Goal: Task Accomplishment & Management: Use online tool/utility

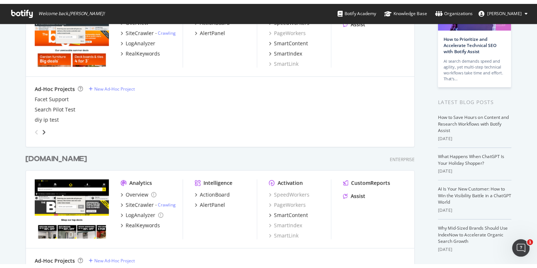
scroll to position [60, 0]
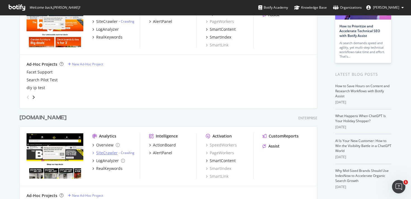
click at [106, 154] on div "SiteCrawler" at bounding box center [107, 153] width 22 height 6
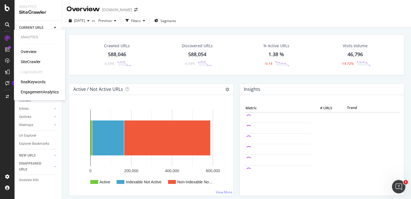
click at [37, 62] on div "SiteCrawler" at bounding box center [31, 62] width 20 height 6
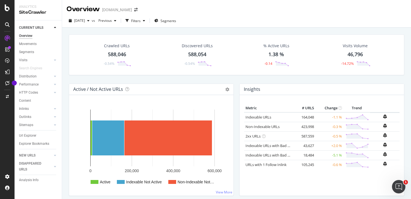
click at [132, 11] on div "[DOMAIN_NAME]" at bounding box center [117, 10] width 30 height 6
click at [138, 9] on icon "arrow-right-arrow-left" at bounding box center [135, 10] width 3 height 4
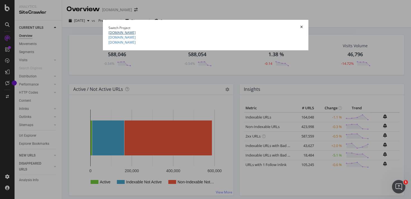
click at [109, 35] on link "[DOMAIN_NAME]" at bounding box center [122, 32] width 27 height 5
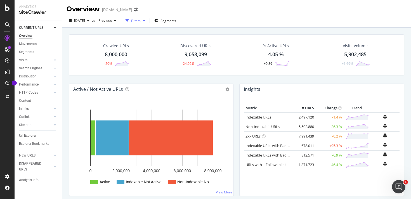
click at [141, 21] on div "Filters" at bounding box center [136, 20] width 10 height 5
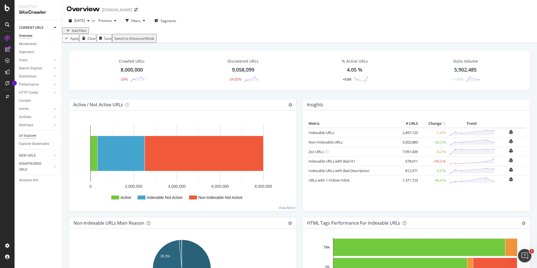
click at [27, 136] on div "Url Explorer" at bounding box center [27, 136] width 17 height 6
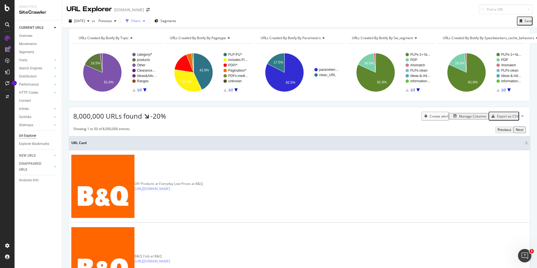
click at [141, 20] on div "Filters" at bounding box center [136, 20] width 10 height 5
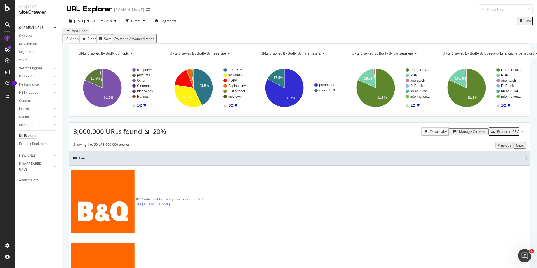
click at [78, 33] on div "Add Filter" at bounding box center [79, 31] width 15 height 5
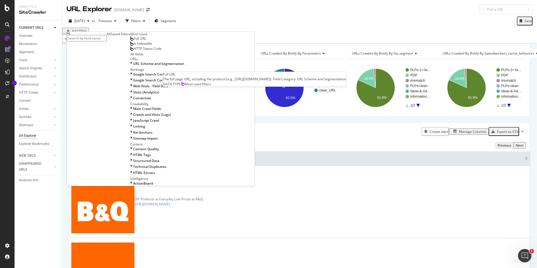
click at [134, 41] on span "Full URL" at bounding box center [140, 38] width 12 height 5
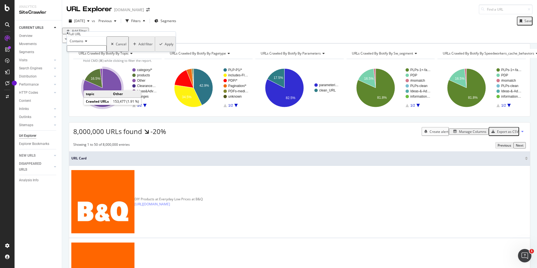
click at [89, 52] on input "text" at bounding box center [87, 48] width 40 height 6
paste input "[URL][DOMAIN_NAME][DOMAIN_NAME]"
click at [107, 52] on input "[URL][DOMAIN_NAME][DOMAIN_NAME]" at bounding box center [87, 48] width 40 height 6
drag, startPoint x: 112, startPoint y: 61, endPoint x: 127, endPoint y: 59, distance: 15.2
click at [141, 58] on body "Analytics SiteCrawler CURRENT URLS Overview Movements Segments Visits Analysis …" at bounding box center [268, 134] width 537 height 268
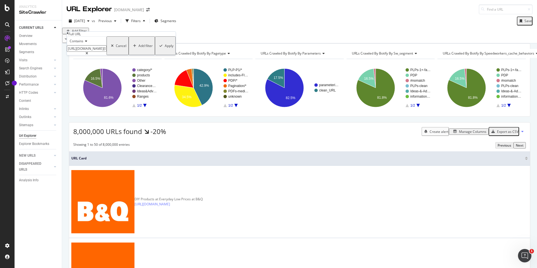
drag, startPoint x: 117, startPoint y: 60, endPoint x: 142, endPoint y: 57, distance: 25.2
click at [144, 57] on body "Analytics SiteCrawler CURRENT URLS Overview Movements Segments Visits Analysis …" at bounding box center [268, 134] width 537 height 268
click at [107, 52] on input "[URL][DOMAIN_NAME][DOMAIN_NAME]" at bounding box center [87, 48] width 40 height 6
click at [102, 52] on input "[URL][DOMAIN_NAME][DOMAIN_NAME]" at bounding box center [87, 48] width 40 height 6
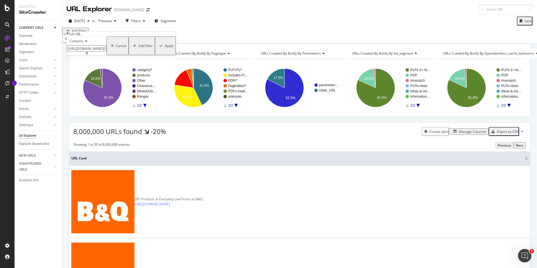
click at [102, 52] on input "[URL][DOMAIN_NAME][DOMAIN_NAME]" at bounding box center [87, 48] width 40 height 6
paste input "clothes-airers"
click at [73, 52] on input "[DOMAIN_NAME]" at bounding box center [87, 48] width 40 height 6
click at [107, 52] on input "/[DOMAIN_NAME]" at bounding box center [87, 48] width 40 height 6
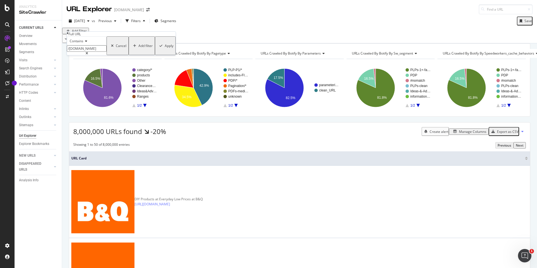
type input "/[DOMAIN_NAME]"
click at [165, 48] on div "Apply" at bounding box center [169, 45] width 9 height 5
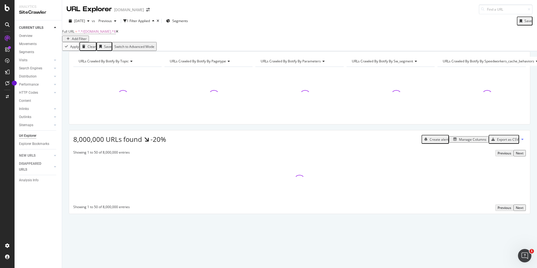
click at [87, 36] on div "Add Filter" at bounding box center [79, 38] width 15 height 5
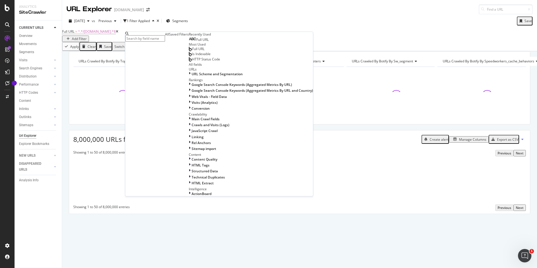
click at [192, 62] on span "HTTP Status Code" at bounding box center [206, 59] width 28 height 5
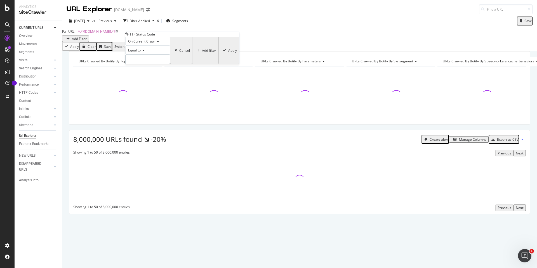
click at [161, 64] on input "number" at bounding box center [147, 60] width 45 height 10
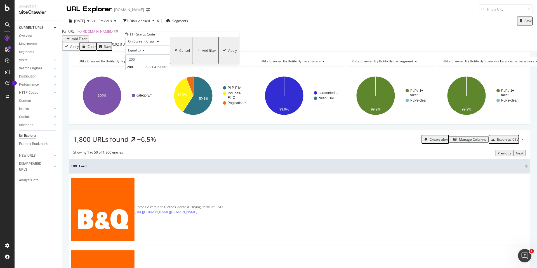
type input "200"
click at [228, 53] on div "Apply" at bounding box center [232, 50] width 9 height 5
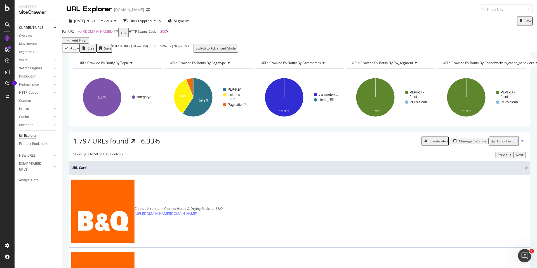
click at [87, 38] on div "Add Filter" at bounding box center [79, 40] width 15 height 5
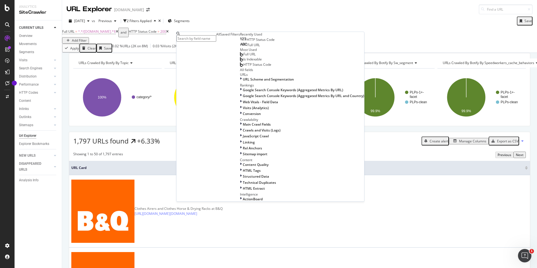
click at [243, 57] on span "Full URL" at bounding box center [249, 54] width 12 height 5
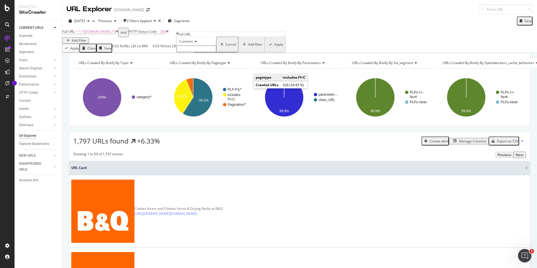
click at [209, 52] on input "text" at bounding box center [197, 49] width 40 height 6
paste input "/home-furniture-storage"
type input "/home-furniture-storage"
click at [275, 48] on div "Apply" at bounding box center [279, 46] width 9 height 5
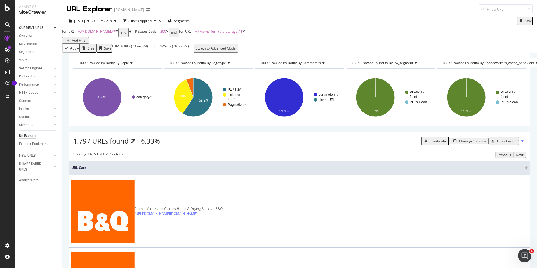
click at [106, 34] on span "^.*/[DOMAIN_NAME].*$" at bounding box center [97, 31] width 38 height 5
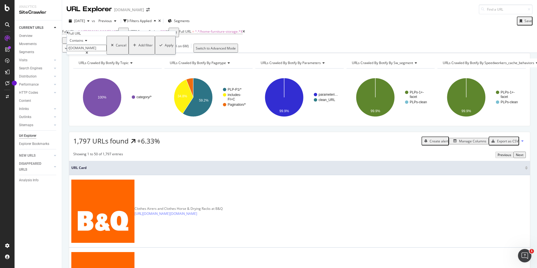
click at [106, 51] on input "/[DOMAIN_NAME]" at bounding box center [87, 48] width 40 height 6
click at [107, 51] on input "/[DOMAIN_NAME]" at bounding box center [87, 48] width 40 height 6
drag, startPoint x: 107, startPoint y: 60, endPoint x: 75, endPoint y: 61, distance: 31.9
click at [75, 51] on input "/[DOMAIN_NAME]" at bounding box center [87, 48] width 40 height 6
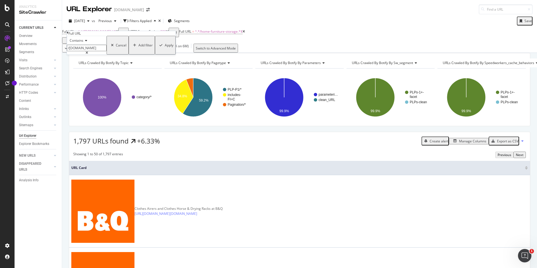
type input "/[DOMAIN_NAME]"
click at [157, 47] on div "button" at bounding box center [161, 45] width 8 height 3
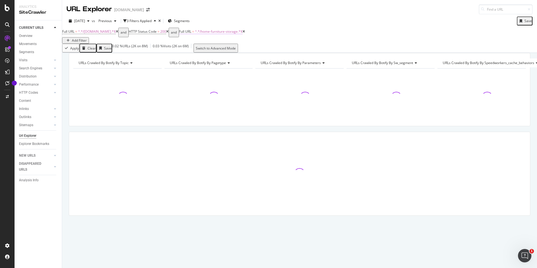
click at [219, 34] on span "^.*/home-furniture-storage.*$" at bounding box center [219, 31] width 48 height 5
click at [217, 51] on input "/home-furniture-storage" at bounding box center [204, 48] width 40 height 6
click at [223, 51] on input "/home-furniture-storage" at bounding box center [204, 48] width 40 height 6
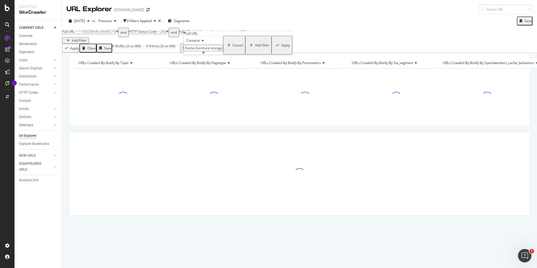
drag, startPoint x: 231, startPoint y: 58, endPoint x: 193, endPoint y: 59, distance: 38.9
click at [193, 51] on input "/home-furniture-storage" at bounding box center [204, 48] width 40 height 6
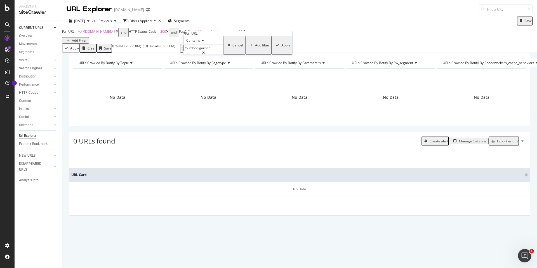
type input "/outdoor-garden"
click at [281, 48] on div "Apply" at bounding box center [285, 45] width 9 height 5
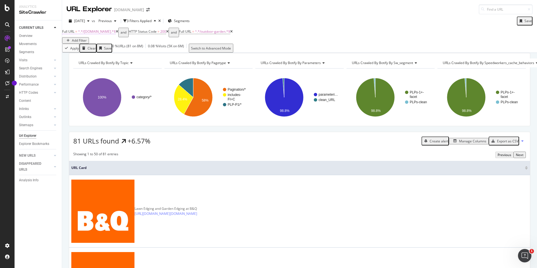
click at [103, 34] on span "^.*/[DOMAIN_NAME].*$" at bounding box center [97, 31] width 38 height 5
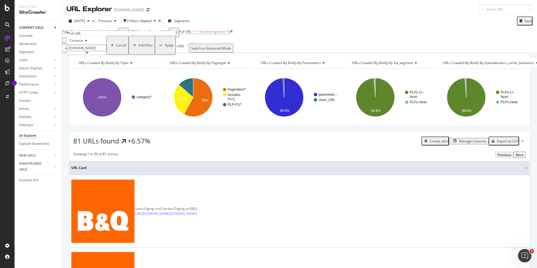
click at [271, 43] on div "Full URL = ^.*/[DOMAIN_NAME].*$ and HTTP Status Code = 200 and Full URL = ^.*/o…" at bounding box center [299, 36] width 475 height 16
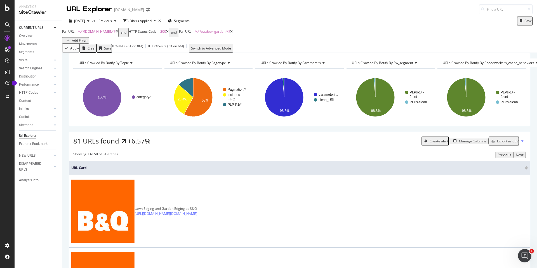
click at [214, 34] on span "^.*/outdoor-garden.*$" at bounding box center [212, 31] width 35 height 5
click at [208, 51] on input "/outdoor-garden" at bounding box center [204, 48] width 40 height 6
paste input "home-furniture-storage"
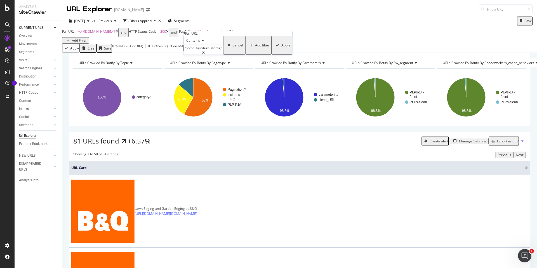
type input "/home-furniture-storage"
click at [281, 48] on div "Apply" at bounding box center [285, 45] width 9 height 5
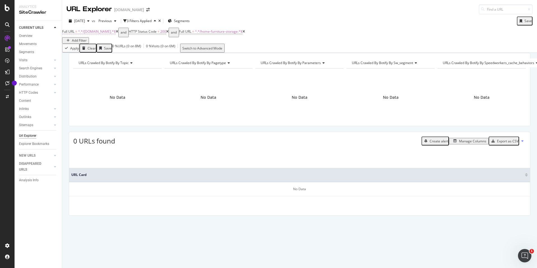
click at [100, 34] on span "^.*/[DOMAIN_NAME].*$" at bounding box center [97, 31] width 38 height 5
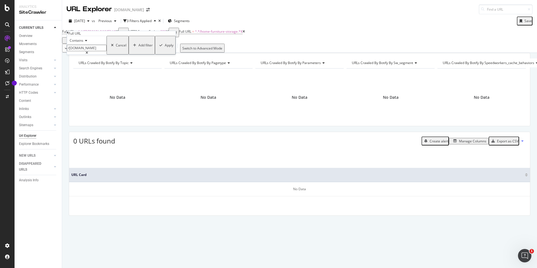
click at [106, 51] on input "/[DOMAIN_NAME]" at bounding box center [87, 48] width 40 height 6
paste input "clothes-airers"
type input "/[DOMAIN_NAME]"
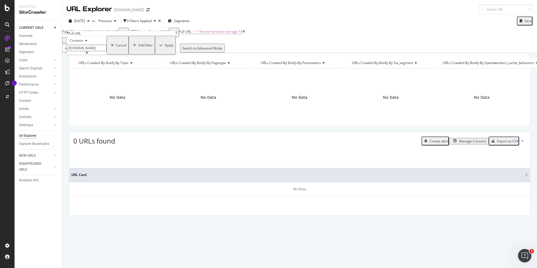
click at [165, 48] on div "Apply" at bounding box center [169, 45] width 9 height 5
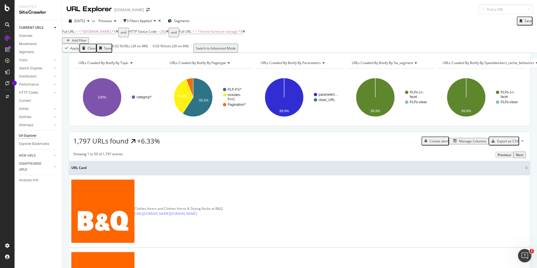
click at [411, 144] on div "Manage Columns" at bounding box center [472, 141] width 27 height 5
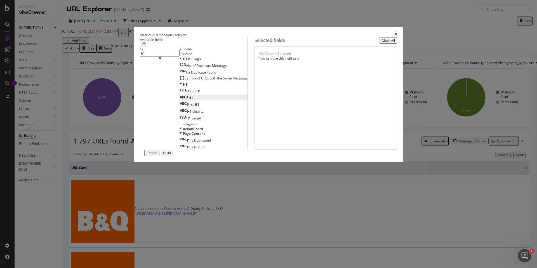
click at [180, 100] on div "H1" at bounding box center [186, 97] width 13 height 5
click at [168, 57] on input "h1" at bounding box center [160, 53] width 40 height 6
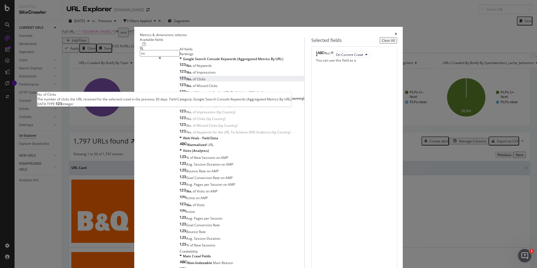
type input "no"
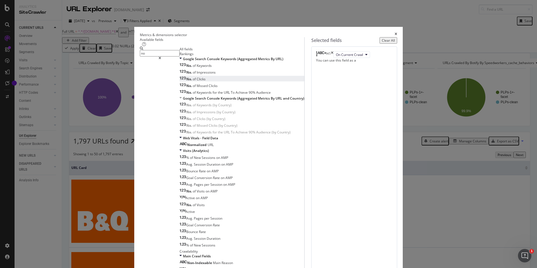
click at [197, 81] on span "Clicks" at bounding box center [201, 79] width 9 height 5
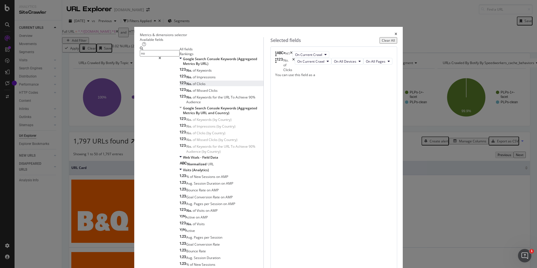
click at [295, 72] on icon "times" at bounding box center [293, 65] width 3 height 14
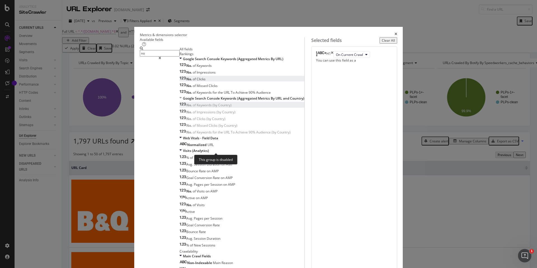
click at [213, 107] on span "(by" at bounding box center [216, 105] width 6 height 5
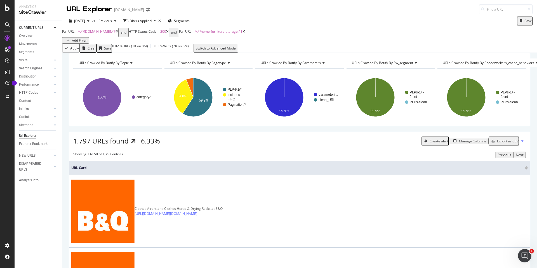
click at [411, 144] on div "Manage Columns" at bounding box center [472, 141] width 27 height 5
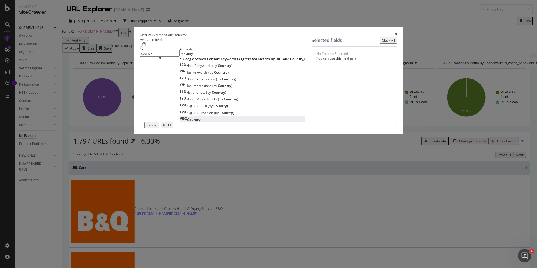
click at [193, 122] on div "Country" at bounding box center [190, 119] width 21 height 5
click at [340, 58] on icon "times" at bounding box center [339, 54] width 3 height 7
drag, startPoint x: 175, startPoint y: 64, endPoint x: 159, endPoint y: 66, distance: 15.9
click at [159, 57] on input "country" at bounding box center [160, 53] width 40 height 6
type input "c"
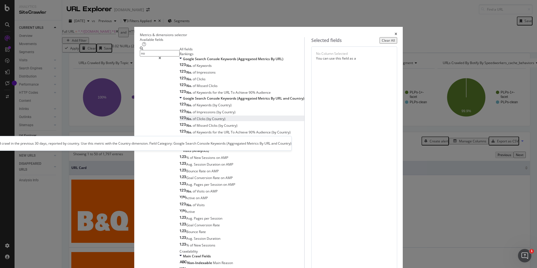
click at [210, 121] on div "No. of Clicks (by Country)" at bounding box center [203, 118] width 46 height 5
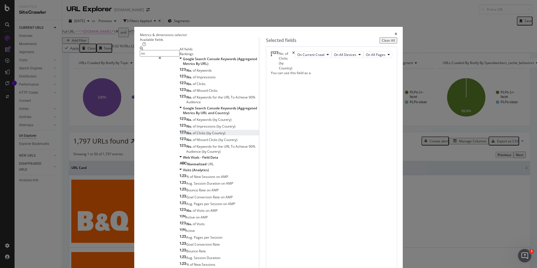
click at [295, 71] on icon "times" at bounding box center [293, 60] width 3 height 19
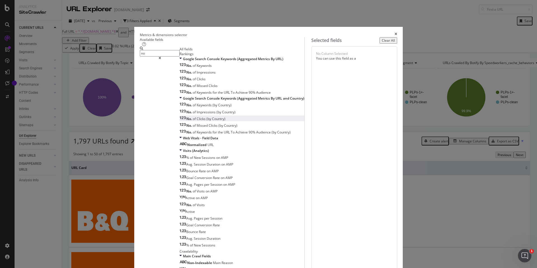
drag, startPoint x: 175, startPoint y: 66, endPoint x: 158, endPoint y: 65, distance: 17.4
click at [154, 60] on div "no" at bounding box center [160, 53] width 40 height 13
drag, startPoint x: 158, startPoint y: 65, endPoint x: 168, endPoint y: 64, distance: 10.1
click at [168, 60] on div "no" at bounding box center [160, 53] width 40 height 13
click at [165, 57] on input "no" at bounding box center [160, 53] width 40 height 6
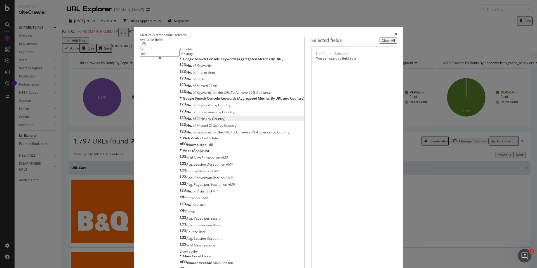
click at [165, 57] on input "no" at bounding box center [160, 53] width 40 height 6
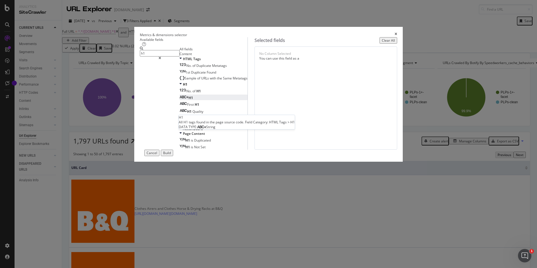
click at [193, 100] on div "H1" at bounding box center [186, 97] width 13 height 5
click at [177, 57] on input "h1" at bounding box center [160, 53] width 40 height 6
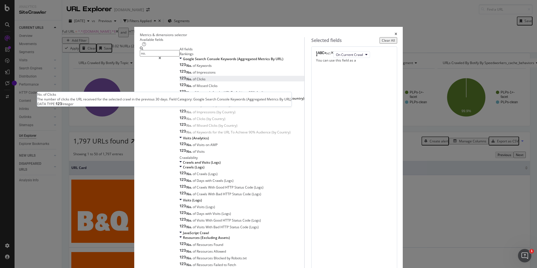
click at [197, 81] on span "Clicks" at bounding box center [201, 79] width 9 height 5
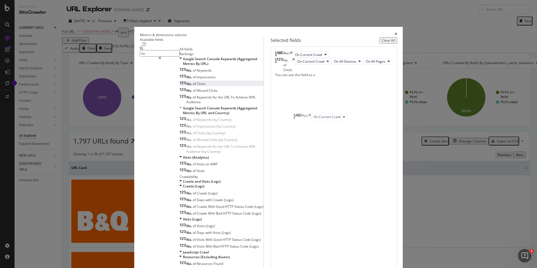
drag, startPoint x: 361, startPoint y: 70, endPoint x: 357, endPoint y: 117, distance: 46.9
click at [293, 72] on icon "times" at bounding box center [291, 69] width 3 height 7
click at [295, 65] on icon "times" at bounding box center [293, 58] width 3 height 14
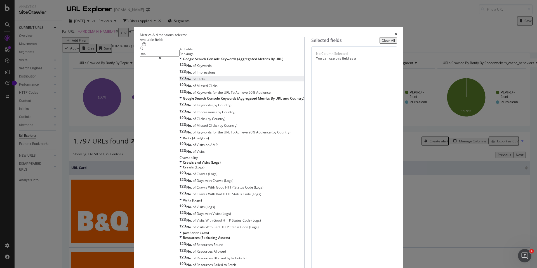
click at [176, 57] on input "no." at bounding box center [160, 53] width 40 height 6
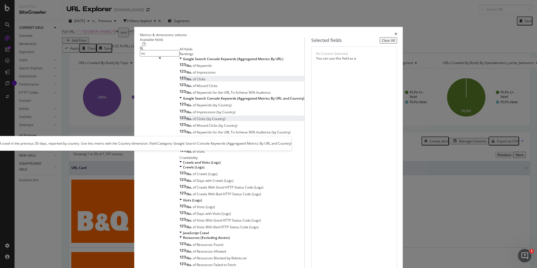
click at [211, 121] on div "No. of Clicks (by Country)" at bounding box center [203, 118] width 46 height 5
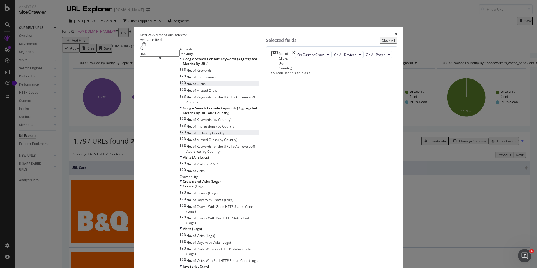
click at [173, 57] on input "no." at bounding box center [160, 53] width 40 height 6
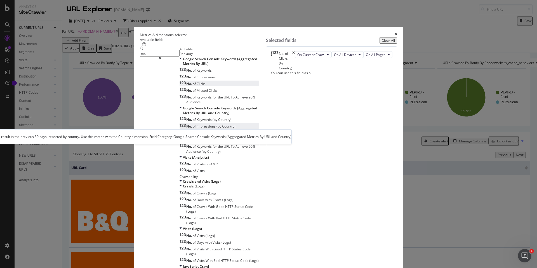
click at [222, 129] on span "Country)" at bounding box center [228, 126] width 13 height 5
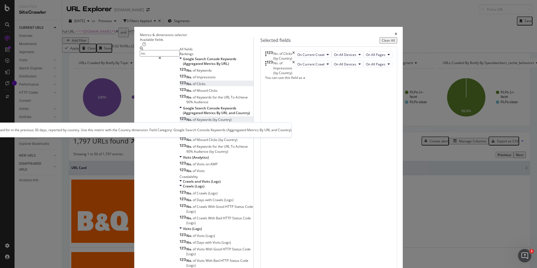
click at [218, 122] on span "Country)" at bounding box center [224, 119] width 13 height 5
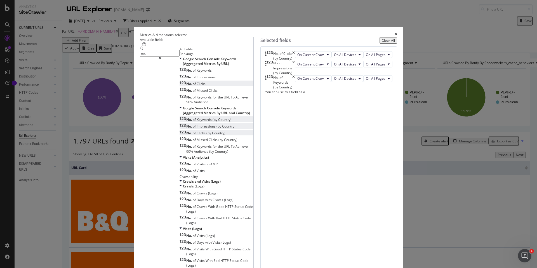
click at [170, 57] on input "no." at bounding box center [160, 53] width 40 height 6
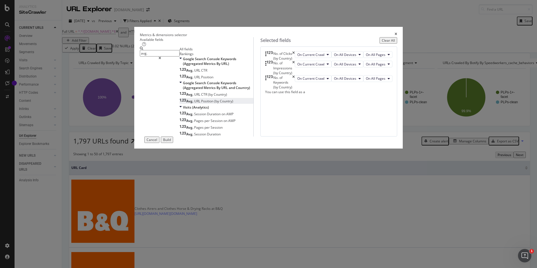
click at [220, 104] on span "Country)" at bounding box center [226, 101] width 13 height 5
click at [177, 57] on input "avg." at bounding box center [160, 53] width 40 height 6
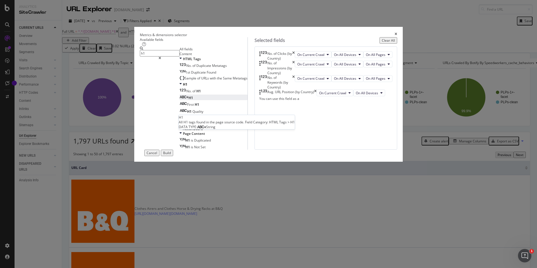
type input "h1"
click at [193, 100] on div "H1" at bounding box center [186, 97] width 13 height 5
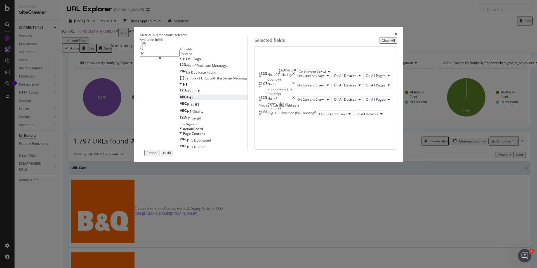
drag, startPoint x: 323, startPoint y: 177, endPoint x: 321, endPoint y: 71, distance: 105.8
click at [321, 71] on body "Analytics SiteCrawler CURRENT URLS Overview Movements Segments Visits Analysis …" at bounding box center [268, 134] width 537 height 268
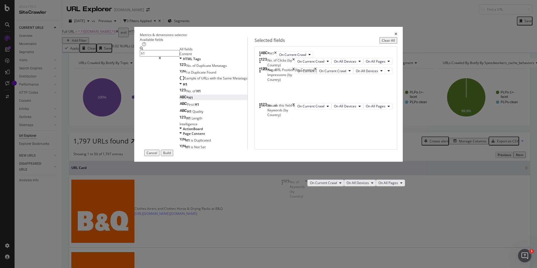
drag, startPoint x: 318, startPoint y: 148, endPoint x: 319, endPoint y: 177, distance: 29.7
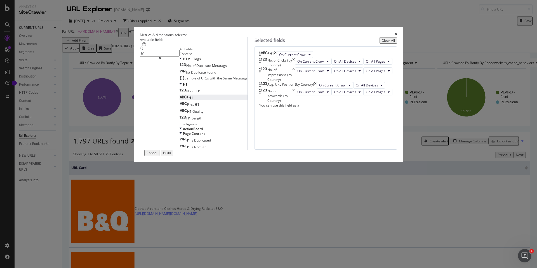
click at [171, 155] on div "Build" at bounding box center [167, 153] width 8 height 5
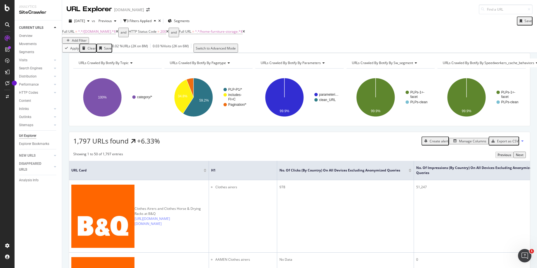
click at [411, 144] on div "Export as CSV" at bounding box center [508, 141] width 22 height 5
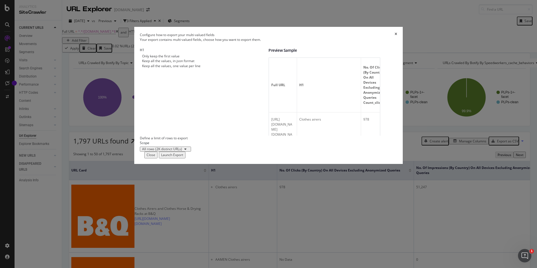
click at [140, 68] on div "modal" at bounding box center [140, 66] width 0 height 5
click at [183, 157] on div "Launch Export" at bounding box center [172, 155] width 22 height 5
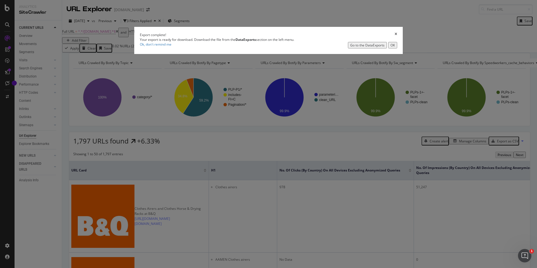
click at [350, 48] on div "Go to the DataExports" at bounding box center [367, 45] width 34 height 5
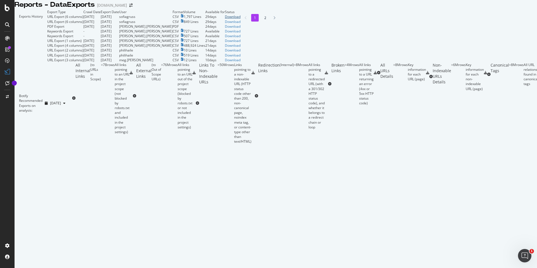
click at [241, 19] on div "Download" at bounding box center [233, 16] width 16 height 5
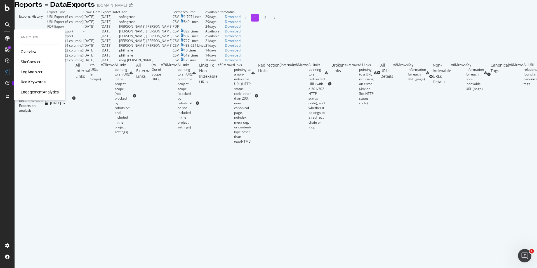
click at [29, 65] on div "Overview SiteCrawler LogAnalyzer RealKeywords EngagementAnalytics" at bounding box center [40, 72] width 38 height 46
click at [27, 62] on div "SiteCrawler" at bounding box center [31, 62] width 20 height 6
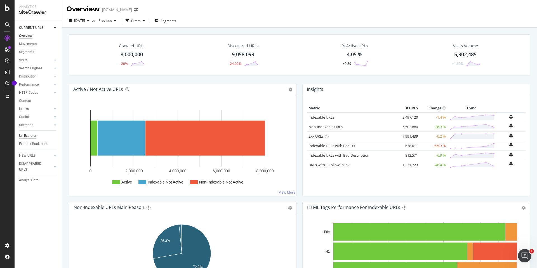
click at [29, 135] on div "Url Explorer" at bounding box center [27, 136] width 17 height 6
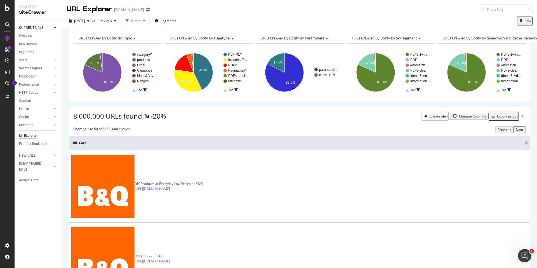
click at [147, 22] on div "button" at bounding box center [144, 20] width 7 height 3
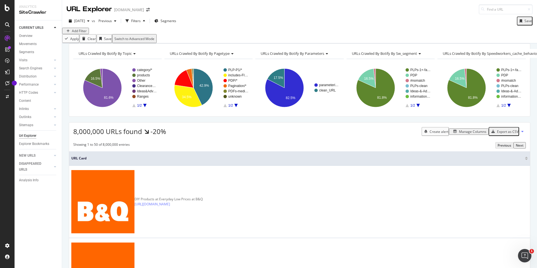
click at [99, 34] on div "Add Filter" at bounding box center [299, 31] width 475 height 6
click at [83, 33] on div "Add Filter" at bounding box center [79, 31] width 15 height 5
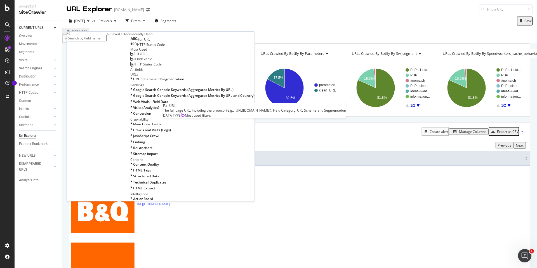
click at [130, 56] on div "Full URL" at bounding box center [138, 54] width 16 height 4
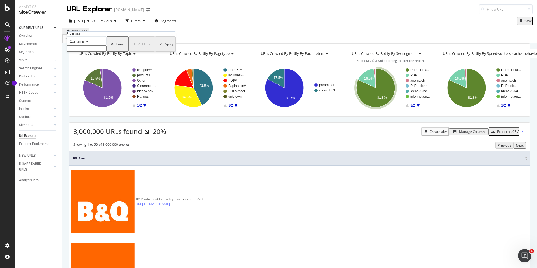
click at [90, 52] on input "text" at bounding box center [87, 48] width 40 height 6
paste input "[DOMAIN_NAME]"
click at [73, 52] on input "[DOMAIN_NAME]" at bounding box center [87, 48] width 40 height 6
type input "/[DOMAIN_NAME]"
click at [165, 48] on div "Apply" at bounding box center [169, 45] width 9 height 5
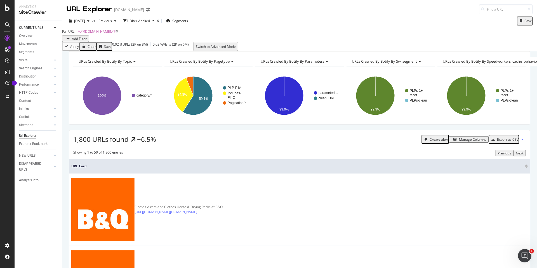
click at [87, 36] on div "Add Filter" at bounding box center [79, 38] width 15 height 5
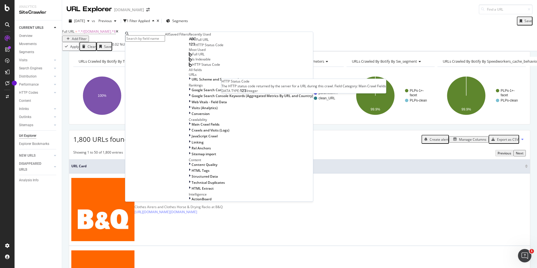
click at [196, 47] on span "HTTP Status Code" at bounding box center [210, 45] width 28 height 5
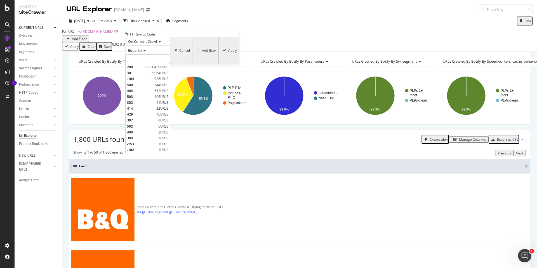
click at [159, 64] on input "number" at bounding box center [147, 60] width 45 height 10
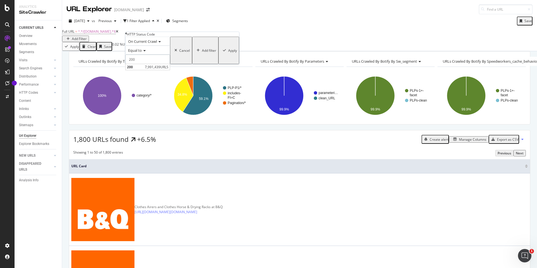
type input "200"
click at [228, 53] on div "Apply" at bounding box center [232, 50] width 9 height 5
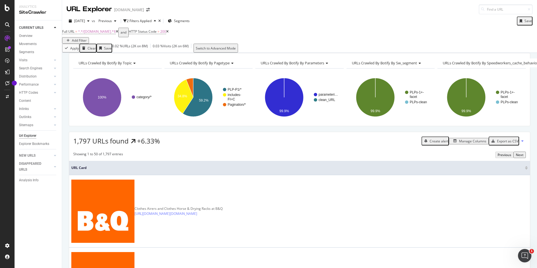
click at [87, 38] on div "Add Filter" at bounding box center [79, 40] width 15 height 5
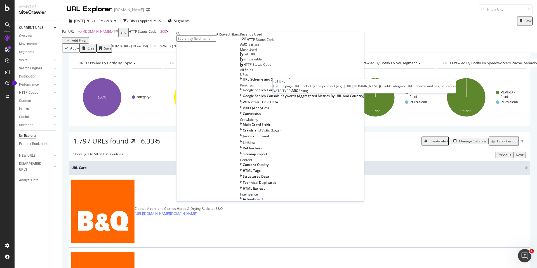
click at [248, 47] on span "Full URL" at bounding box center [254, 45] width 12 height 5
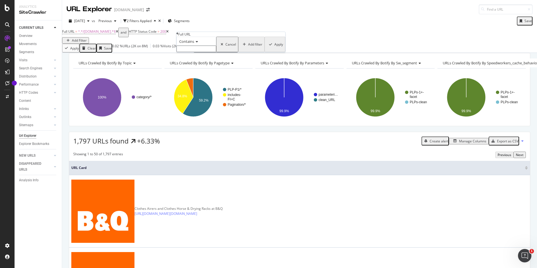
click at [196, 52] on input "text" at bounding box center [197, 49] width 40 height 6
paste input "/home-furniture-storage"
type input "/home-furniture-storage"
click at [275, 48] on div "Apply" at bounding box center [279, 46] width 9 height 5
click at [102, 34] on span "^.*/[DOMAIN_NAME].*$" at bounding box center [97, 31] width 38 height 5
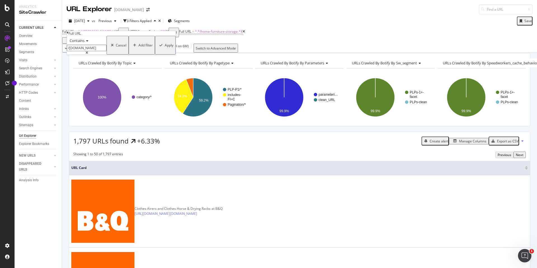
click at [87, 43] on icon at bounding box center [87, 40] width 4 height 3
click at [92, 92] on span "Doesn't contain" at bounding box center [81, 89] width 24 height 5
click at [165, 48] on div "Apply" at bounding box center [169, 45] width 9 height 5
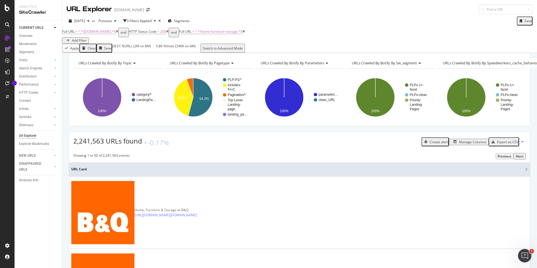
click at [87, 38] on div "Add Filter" at bounding box center [79, 40] width 15 height 5
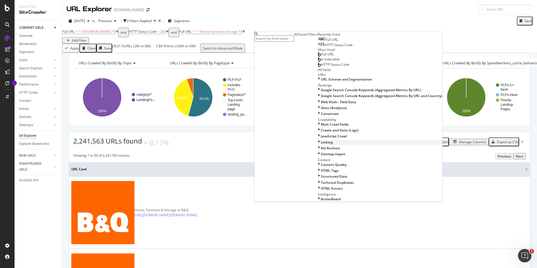
scroll to position [183, 0]
click at [238, 147] on div "2,241,563 URLs found -0.17% Create alert Manage Columns Export as CSV" at bounding box center [299, 139] width 461 height 15
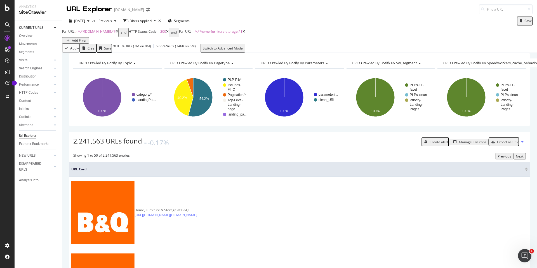
click at [87, 38] on div "Add Filter" at bounding box center [79, 40] width 15 height 5
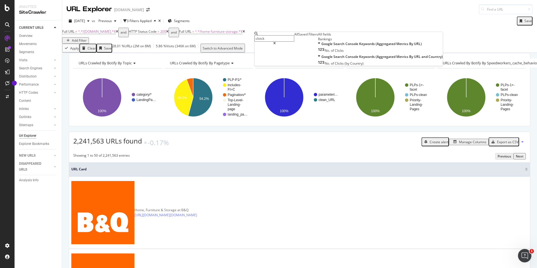
scroll to position [0, 0]
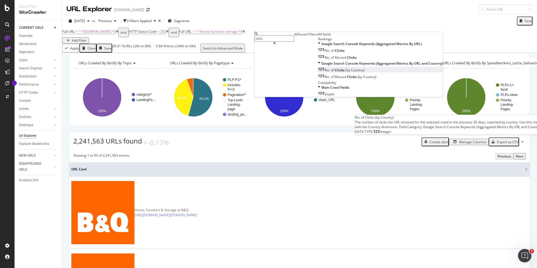
type input "click"
click at [346, 72] on span "(by" at bounding box center [349, 70] width 6 height 5
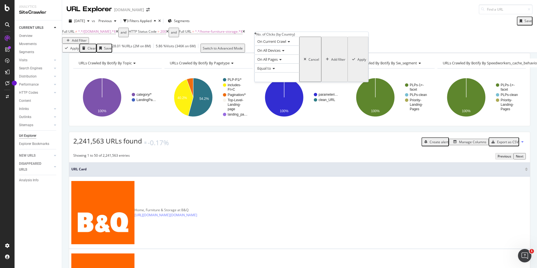
click at [278, 72] on div "Equal to" at bounding box center [277, 68] width 45 height 9
click at [276, 102] on span "Greater than" at bounding box center [266, 99] width 20 height 5
click at [274, 82] on input "number" at bounding box center [277, 77] width 45 height 10
type input "1"
click at [358, 62] on div "Apply" at bounding box center [362, 59] width 9 height 5
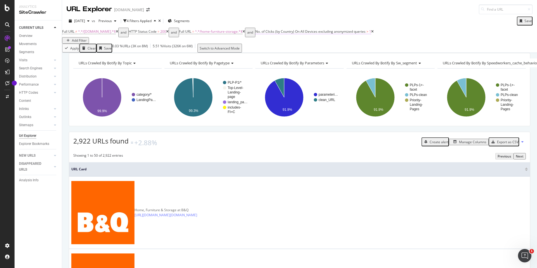
click at [371, 34] on span "No. of Clicks (by Country) On All Devices excluding anonymized queries > 1" at bounding box center [313, 31] width 116 height 5
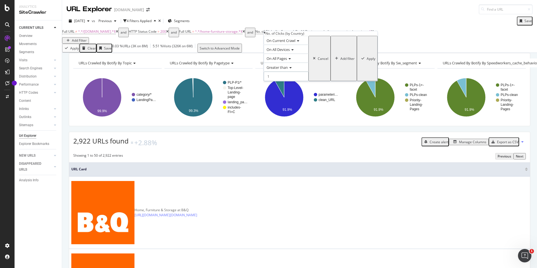
click at [282, 81] on input "1" at bounding box center [286, 77] width 45 height 10
type input "0"
click at [367, 61] on div "Apply" at bounding box center [371, 58] width 9 height 5
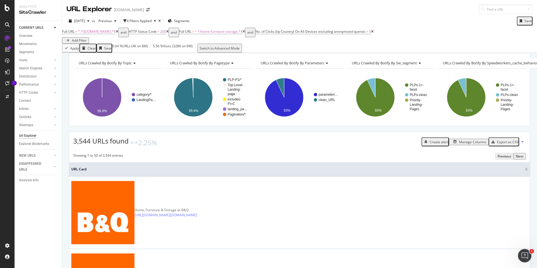
click at [411, 144] on div "Export as CSV" at bounding box center [508, 142] width 22 height 5
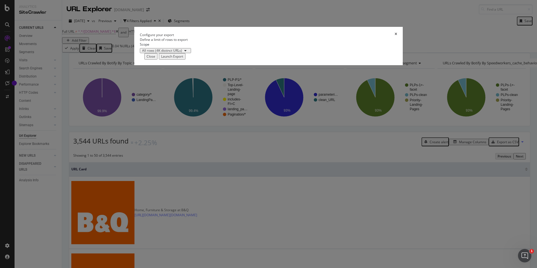
click at [182, 52] on div "All rows (4K distinct URLs)" at bounding box center [162, 50] width 40 height 3
click at [395, 37] on icon "times" at bounding box center [396, 34] width 3 height 5
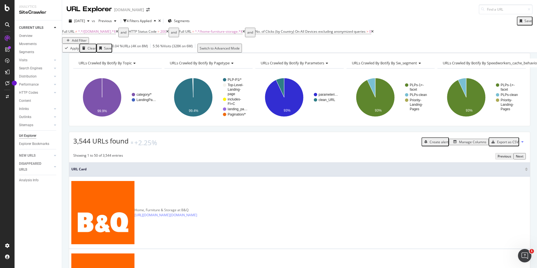
click at [411, 144] on div "Export as CSV" at bounding box center [508, 142] width 22 height 5
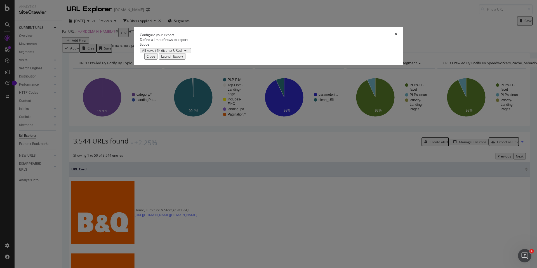
click at [395, 37] on icon "times" at bounding box center [396, 34] width 3 height 5
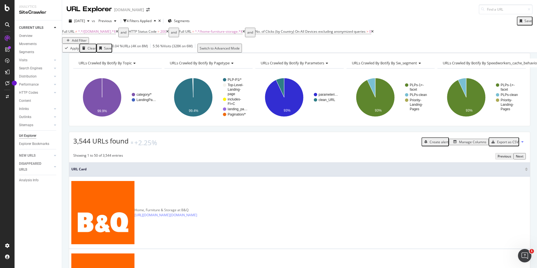
click at [411, 144] on div "Manage Columns" at bounding box center [468, 142] width 35 height 5
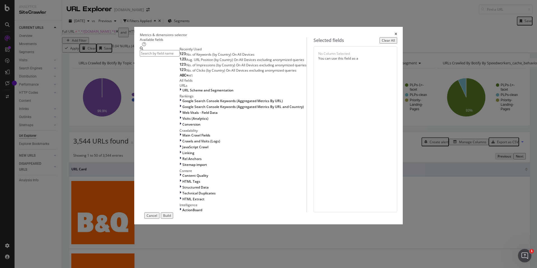
click at [198, 57] on span "No. of Keywords (by Country) On All Devices" at bounding box center [220, 54] width 68 height 5
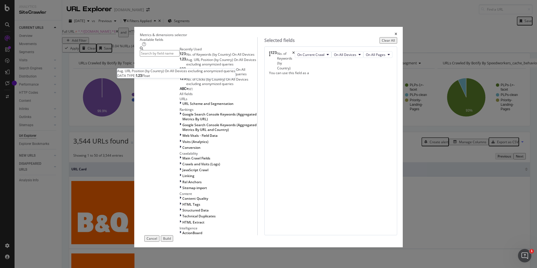
click at [193, 67] on span "Avg. URL Position (by Country) On All Devices excluding anonymized queries" at bounding box center [221, 61] width 70 height 9
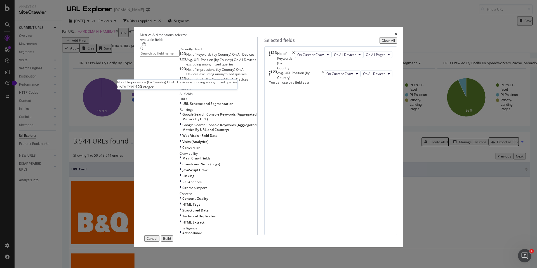
click at [186, 76] on span "No. of Impressions (by Country) On All Devices excluding anonymized queries" at bounding box center [216, 71] width 60 height 9
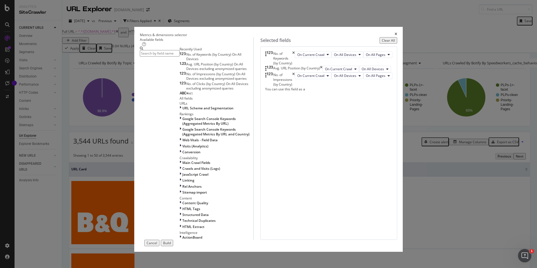
click at [186, 91] on span "No. of Clicks (by Country) On All Devices excluding anonymized queries" at bounding box center [217, 85] width 62 height 9
click at [189, 96] on span "H1" at bounding box center [191, 93] width 4 height 5
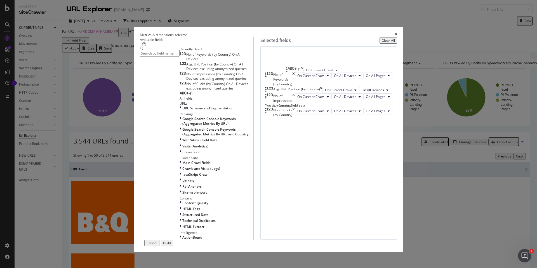
drag, startPoint x: 316, startPoint y: 179, endPoint x: 322, endPoint y: 72, distance: 106.5
click at [322, 72] on body "Analytics SiteCrawler CURRENT URLS Overview Movements Segments Visits Analysis …" at bounding box center [268, 134] width 537 height 268
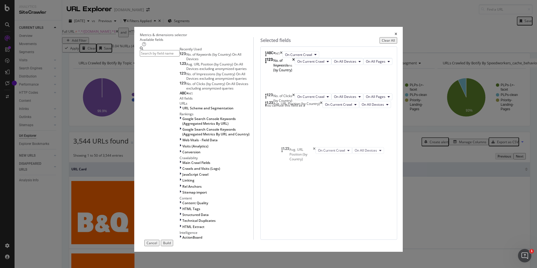
drag, startPoint x: 319, startPoint y: 121, endPoint x: 319, endPoint y: 149, distance: 28.3
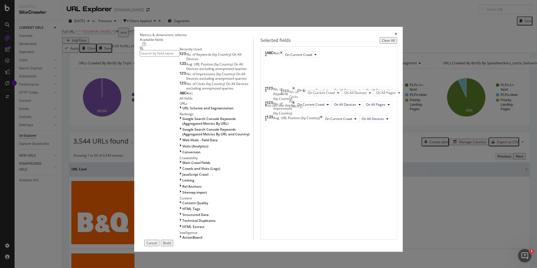
drag, startPoint x: 325, startPoint y: 170, endPoint x: 326, endPoint y: 93, distance: 76.1
click at [326, 93] on body "Analytics SiteCrawler CURRENT URLS Overview Movements Segments Visits Analysis …" at bounding box center [268, 134] width 537 height 268
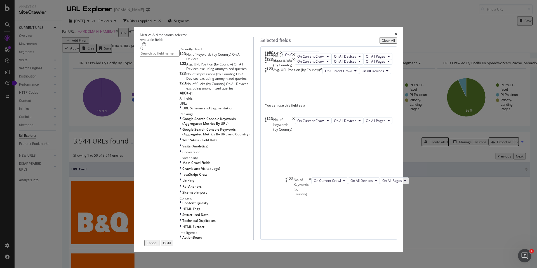
drag, startPoint x: 328, startPoint y: 119, endPoint x: 332, endPoint y: 180, distance: 61.5
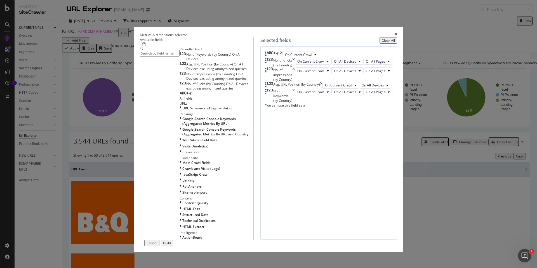
click at [171, 199] on div "Build" at bounding box center [167, 243] width 8 height 5
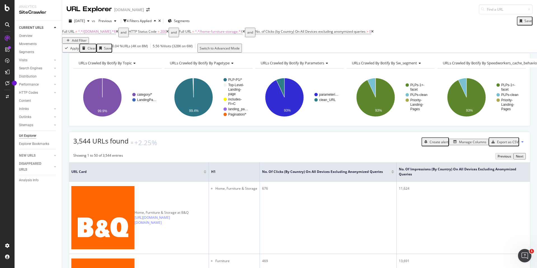
click at [411, 144] on div "Export as CSV" at bounding box center [508, 142] width 22 height 5
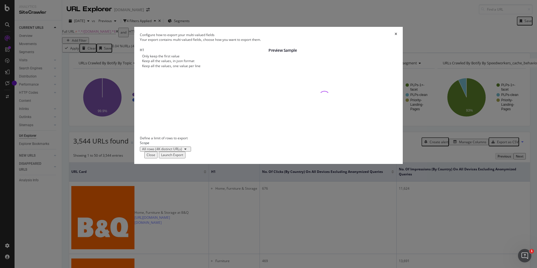
click at [140, 68] on div "modal" at bounding box center [140, 66] width 0 height 5
click at [183, 157] on div "Launch Export" at bounding box center [172, 155] width 22 height 5
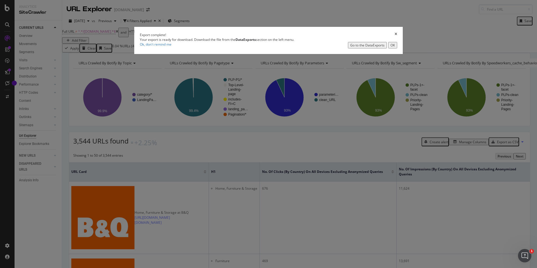
click at [350, 48] on div "Go to the DataExports" at bounding box center [367, 45] width 34 height 5
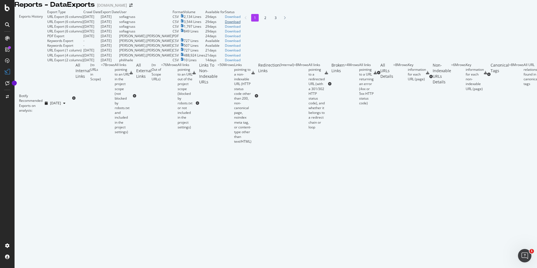
click at [241, 24] on div "Download" at bounding box center [233, 21] width 16 height 5
